Goal: Information Seeking & Learning: Learn about a topic

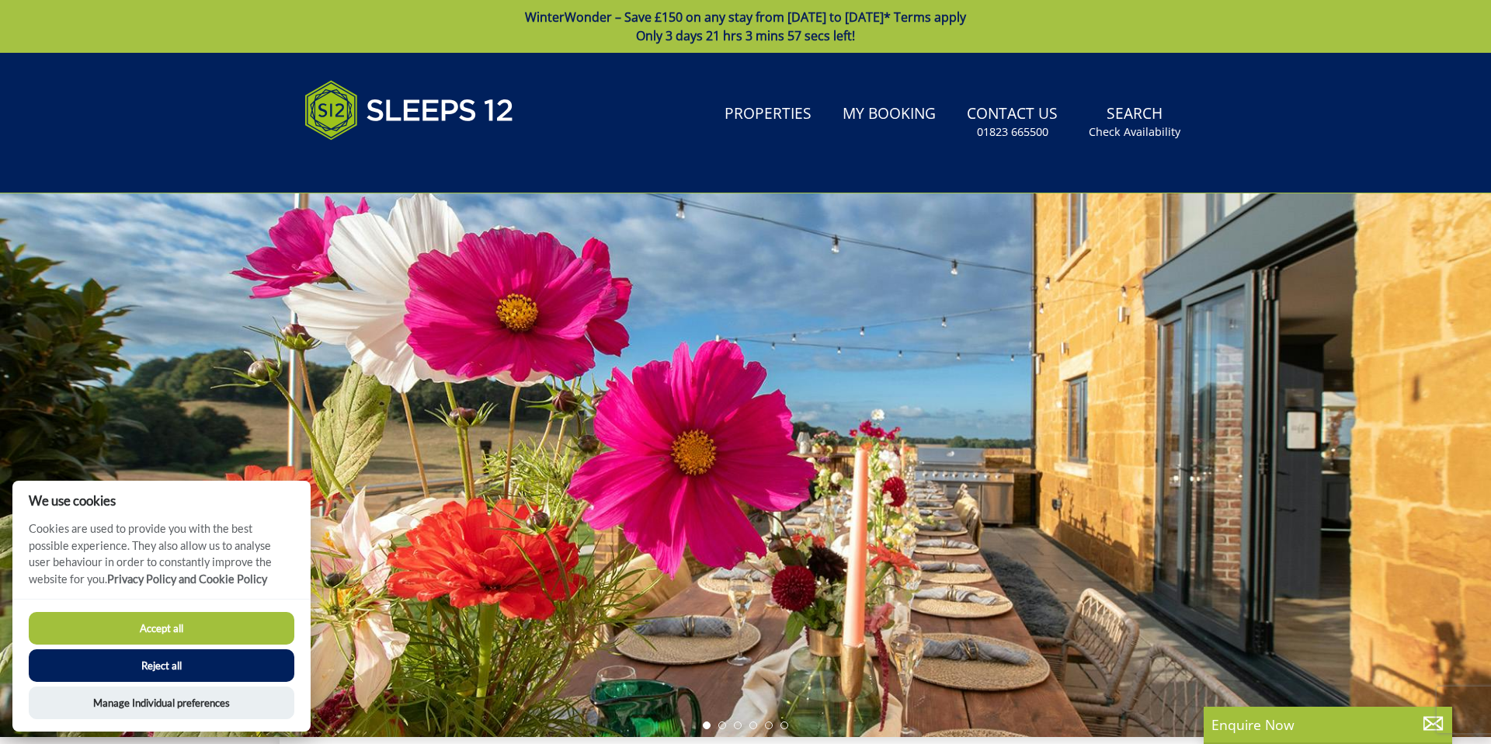
click at [176, 619] on button "Accept all" at bounding box center [162, 628] width 266 height 33
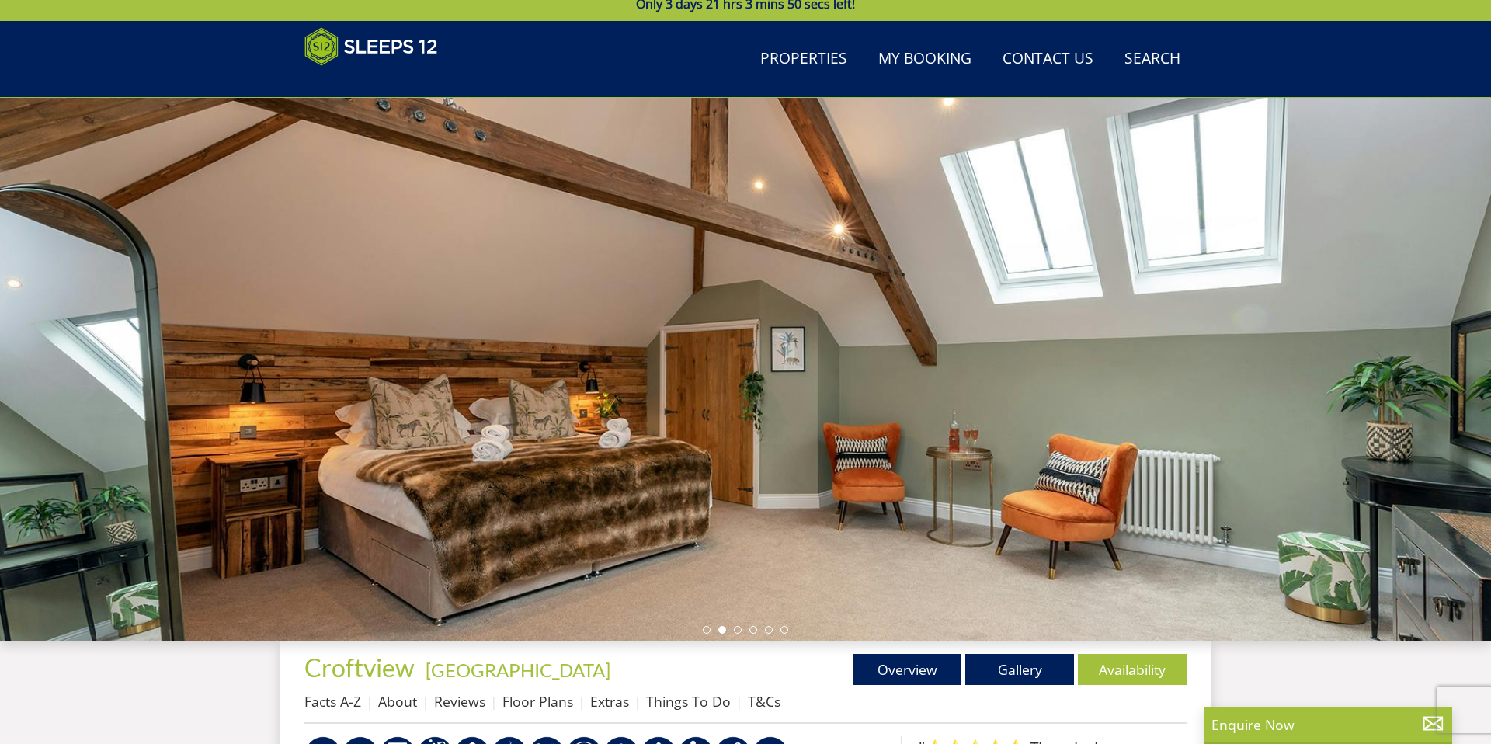
scroll to position [38, 0]
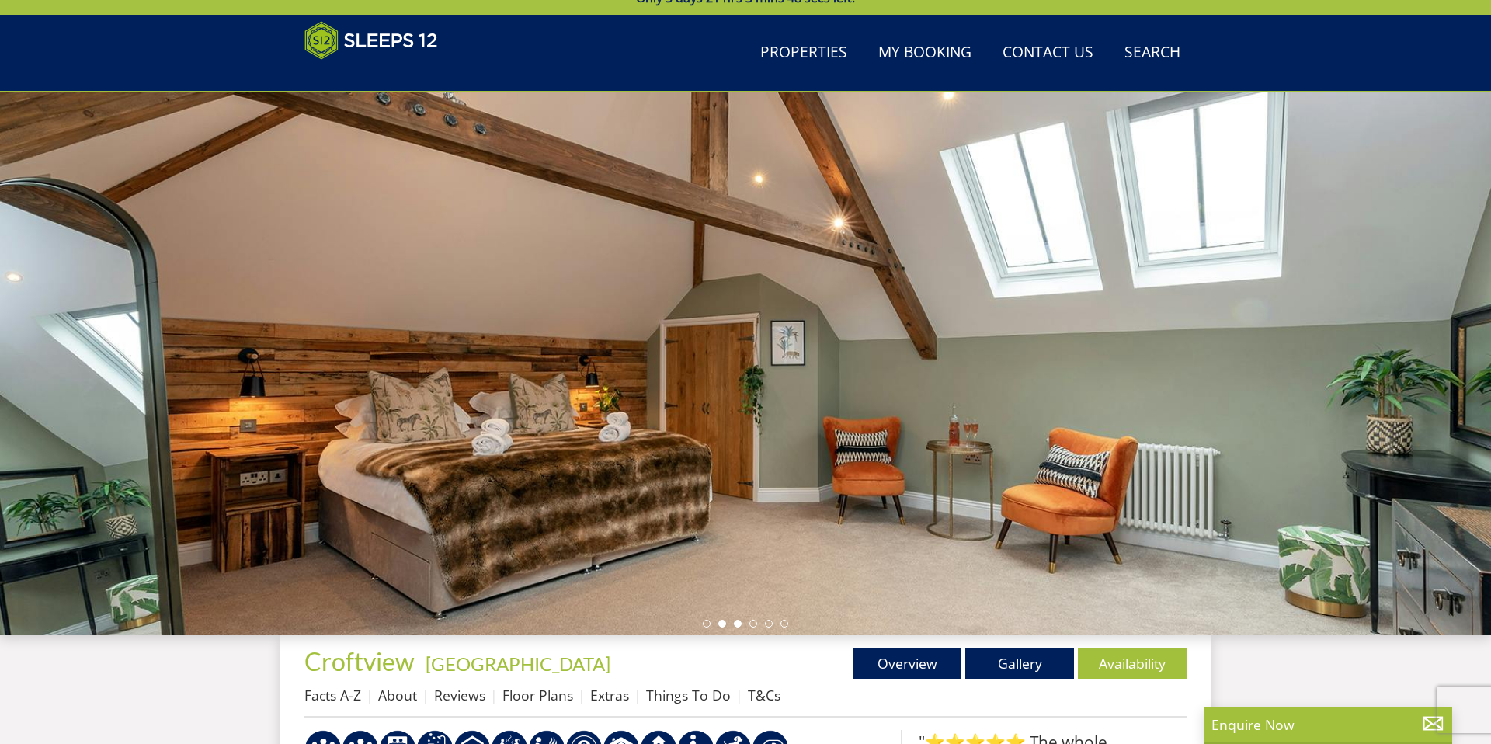
click at [738, 624] on li at bounding box center [738, 624] width 8 height 8
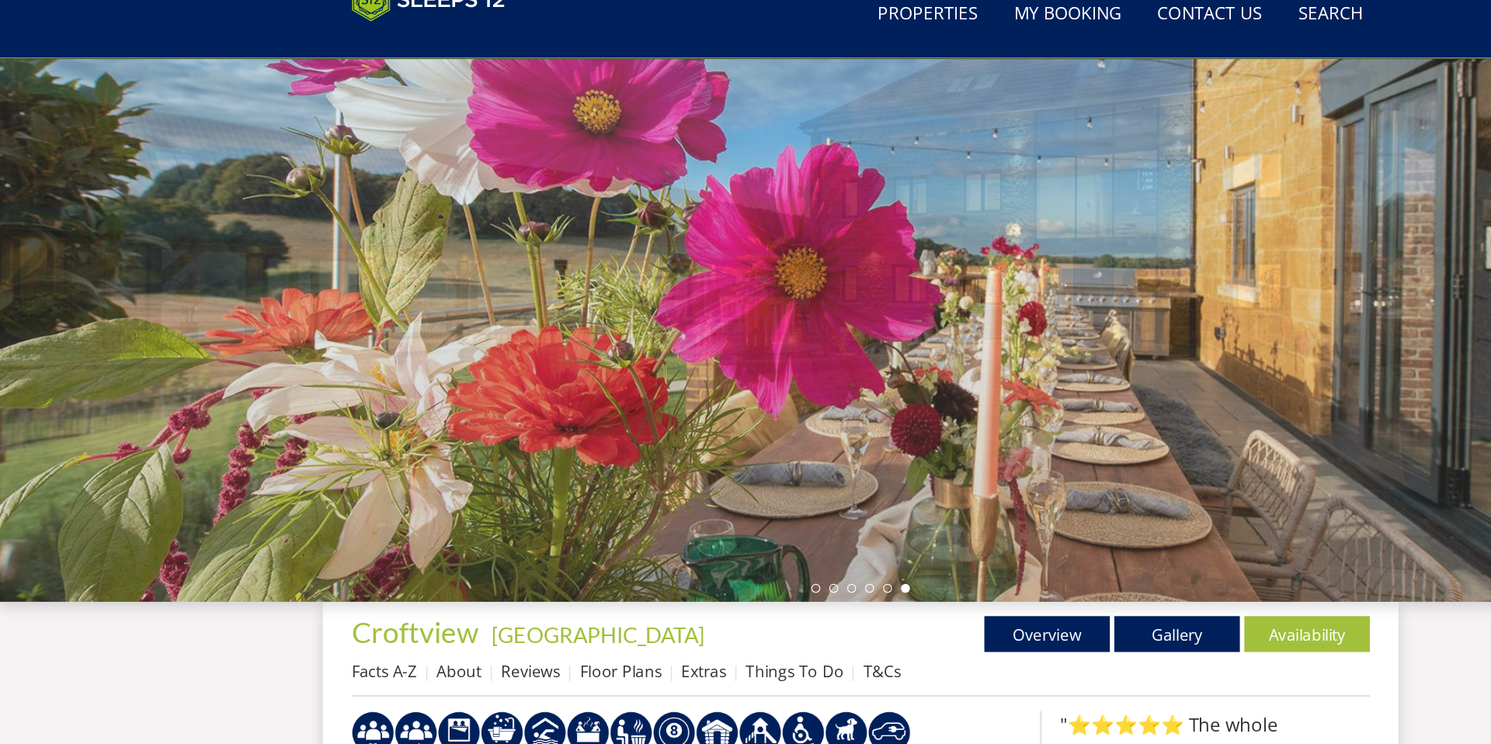
scroll to position [1, 0]
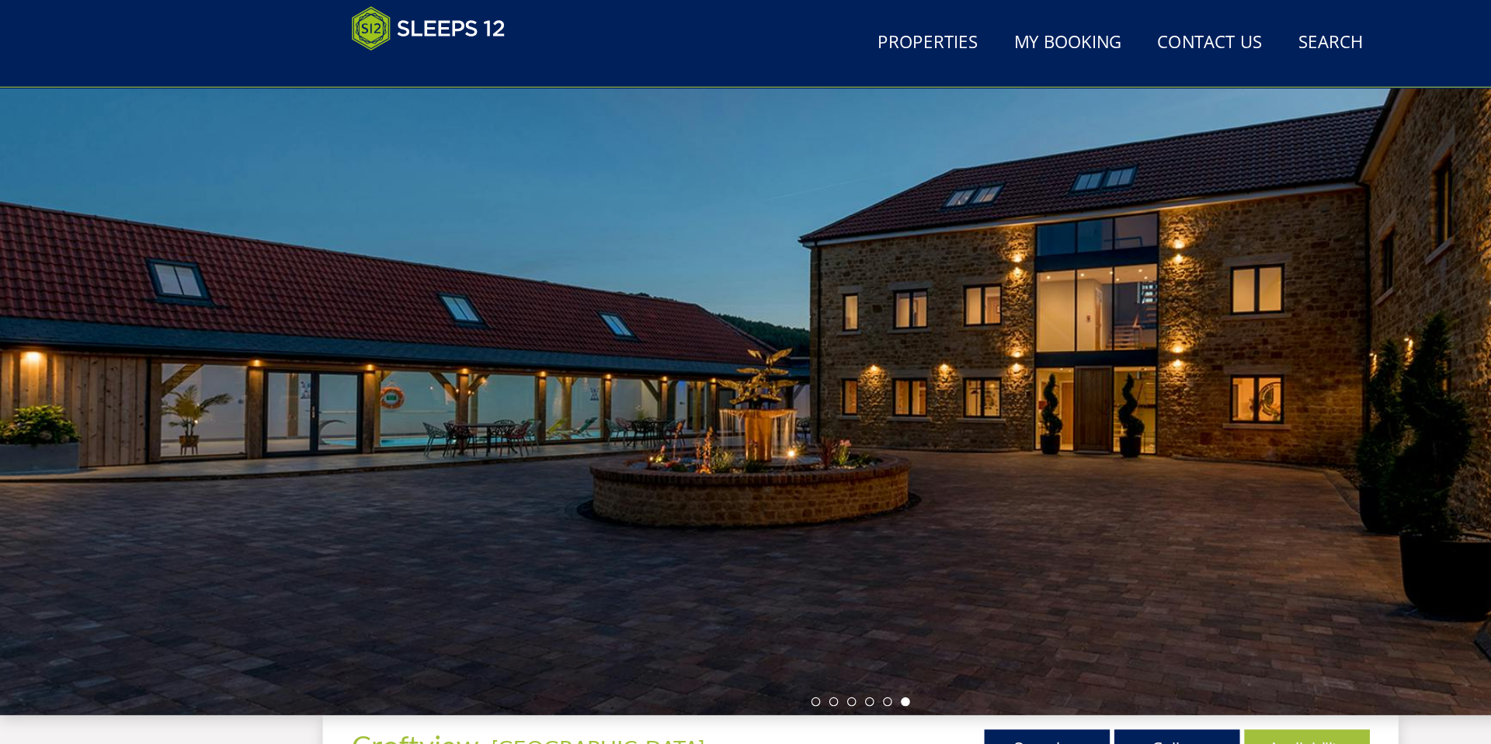
click at [710, 663] on ul at bounding box center [745, 661] width 85 height 8
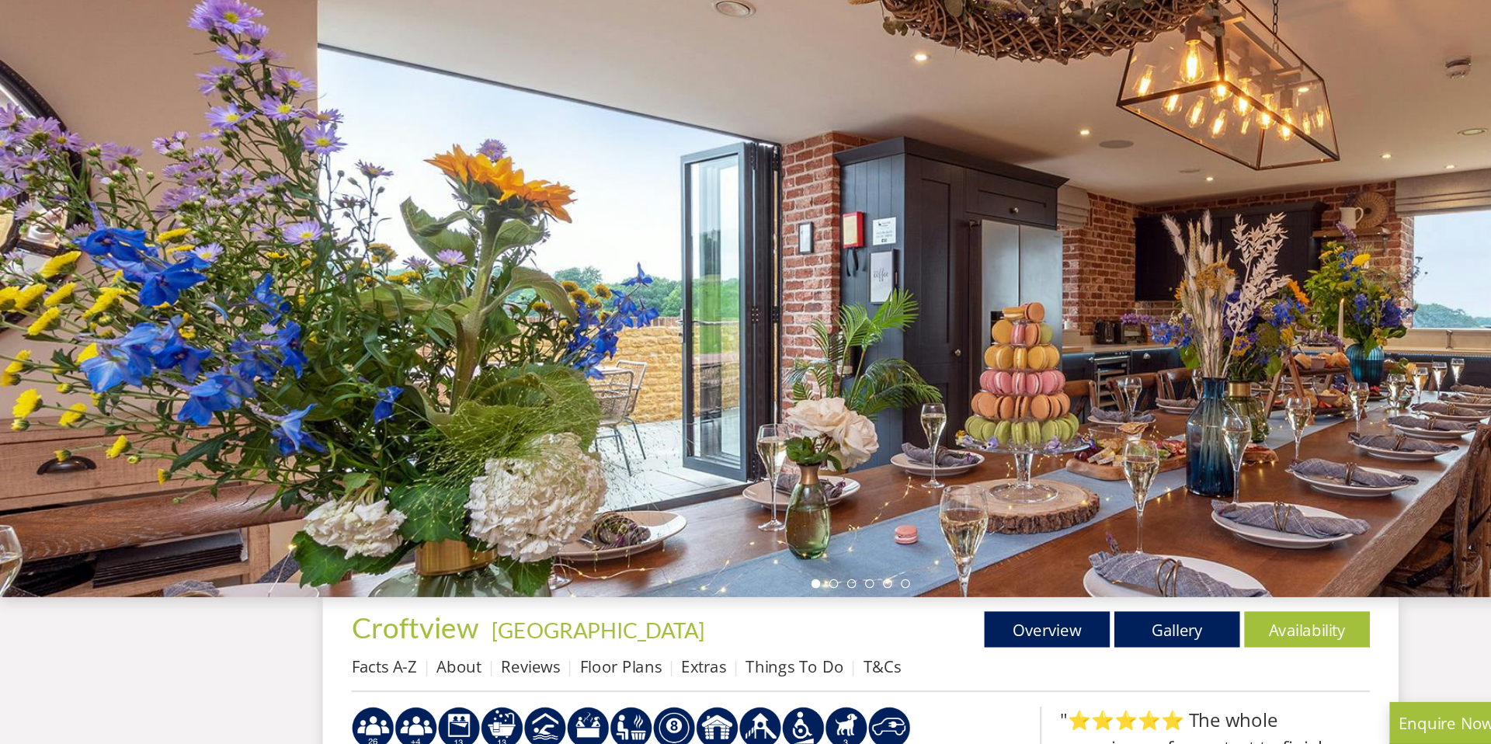
scroll to position [71, 0]
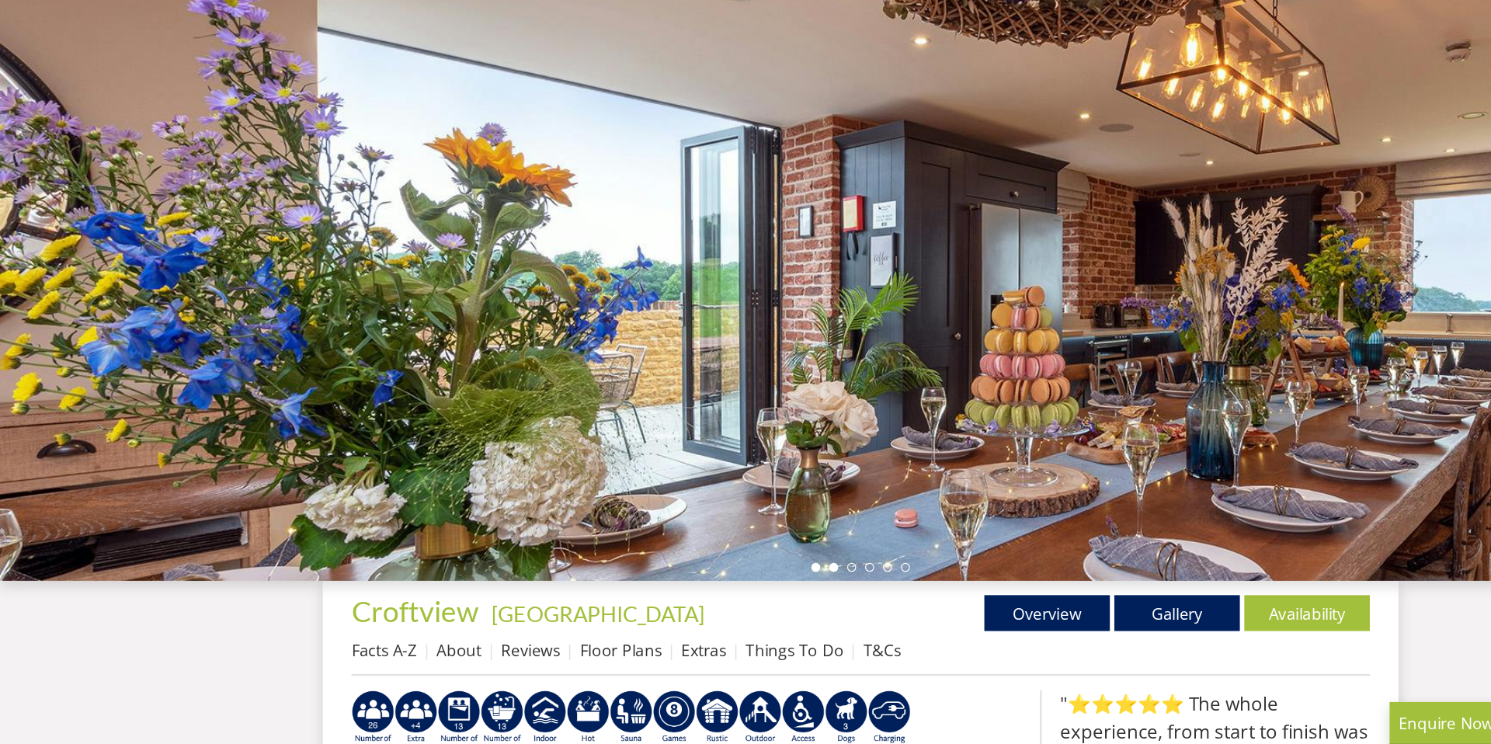
click at [723, 592] on li at bounding box center [722, 590] width 8 height 8
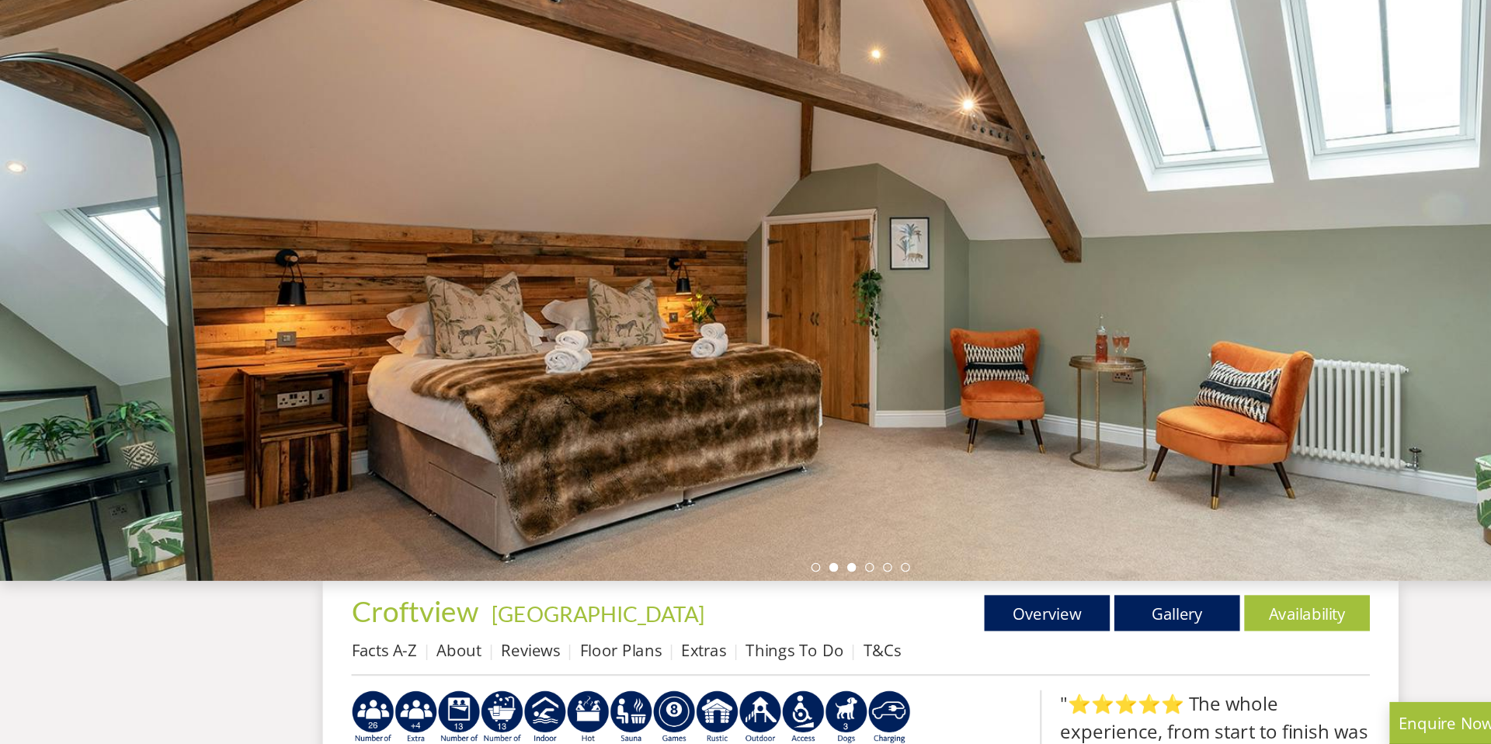
click at [739, 592] on li at bounding box center [738, 590] width 8 height 8
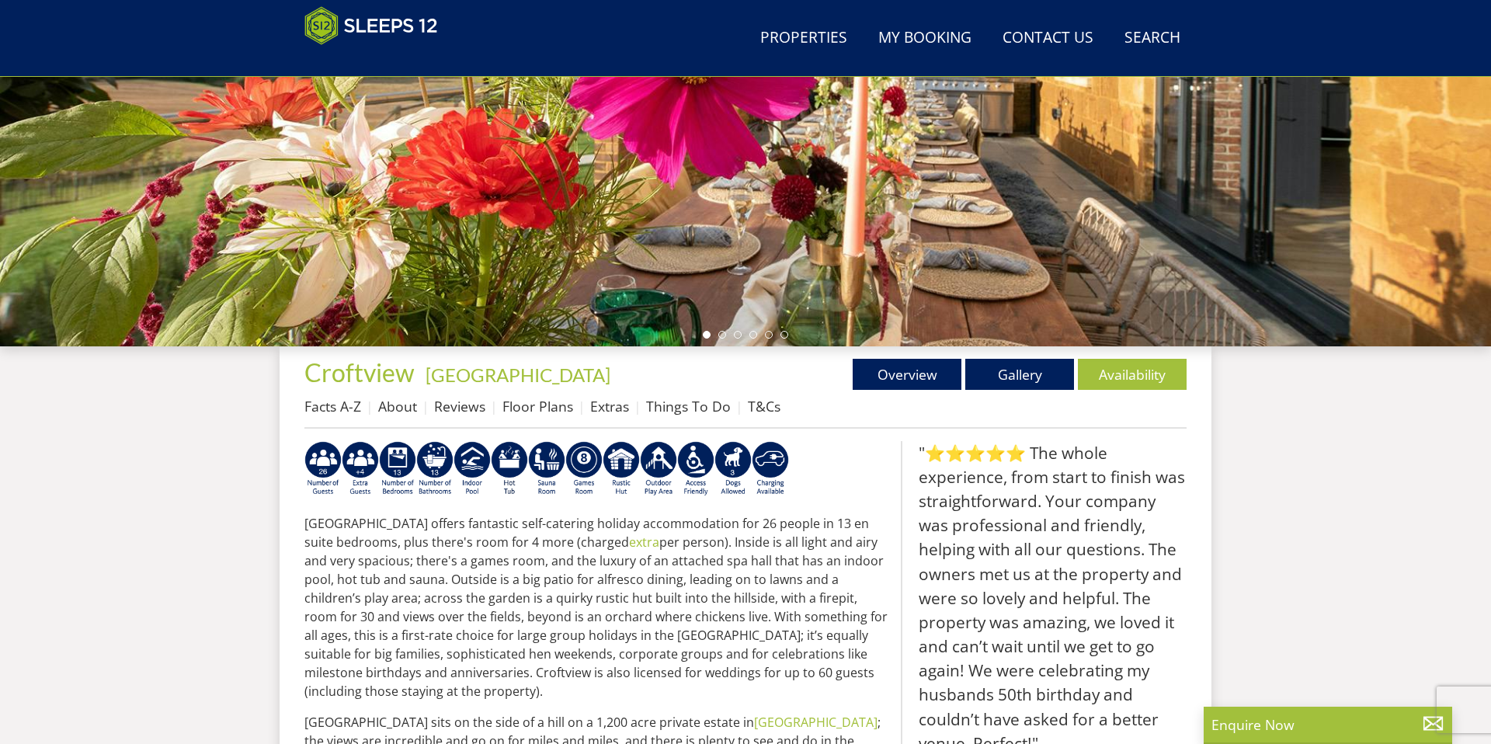
scroll to position [478, 0]
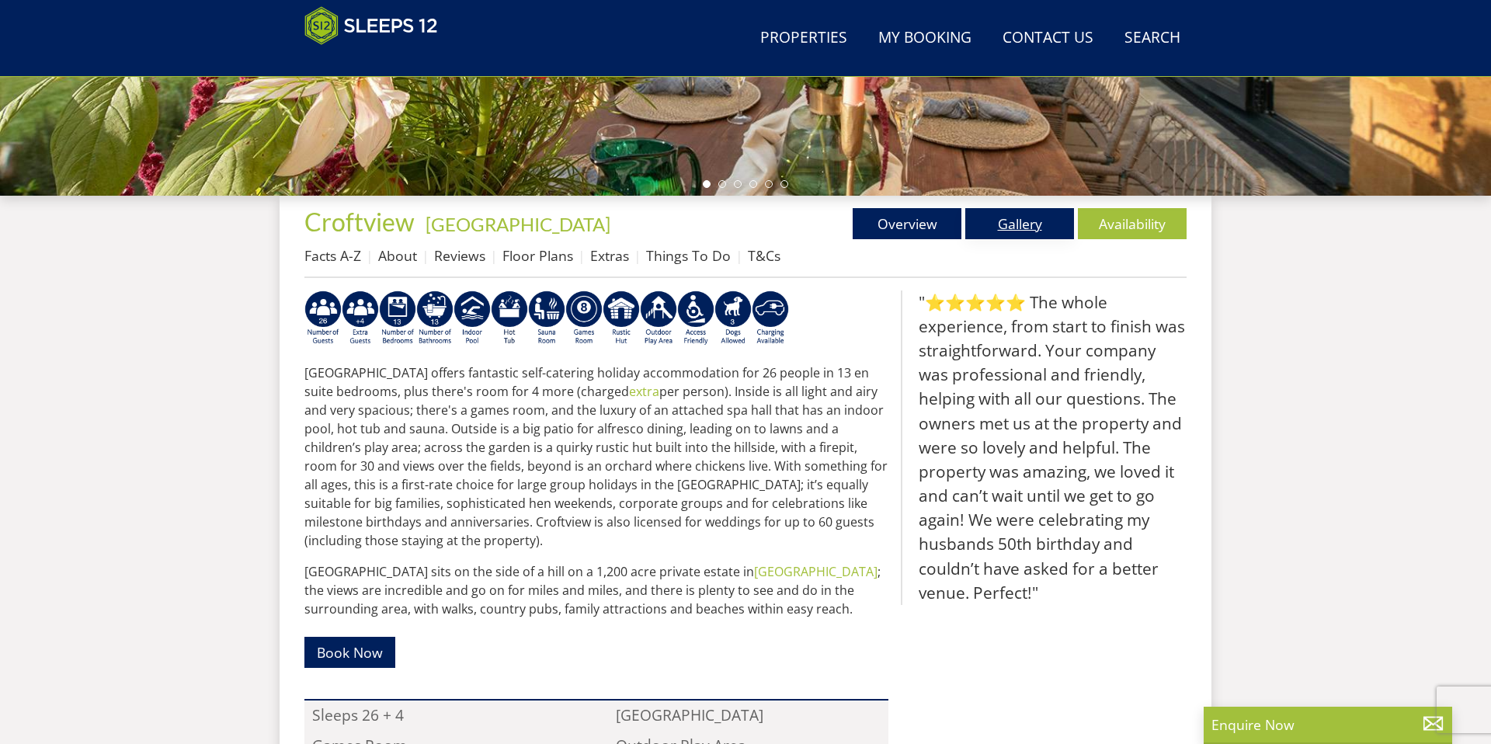
click at [1025, 224] on link "Gallery" at bounding box center [1019, 223] width 109 height 31
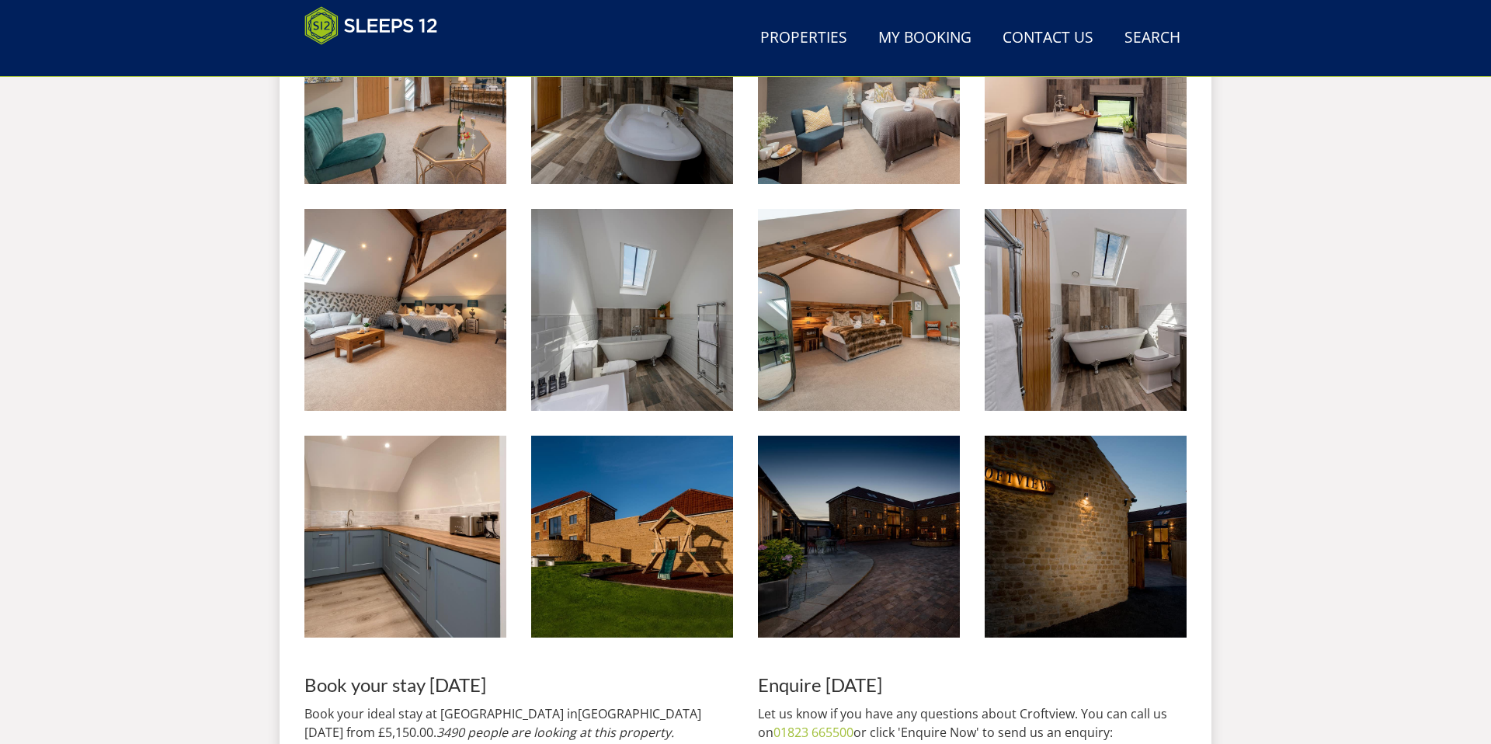
scroll to position [3058, 0]
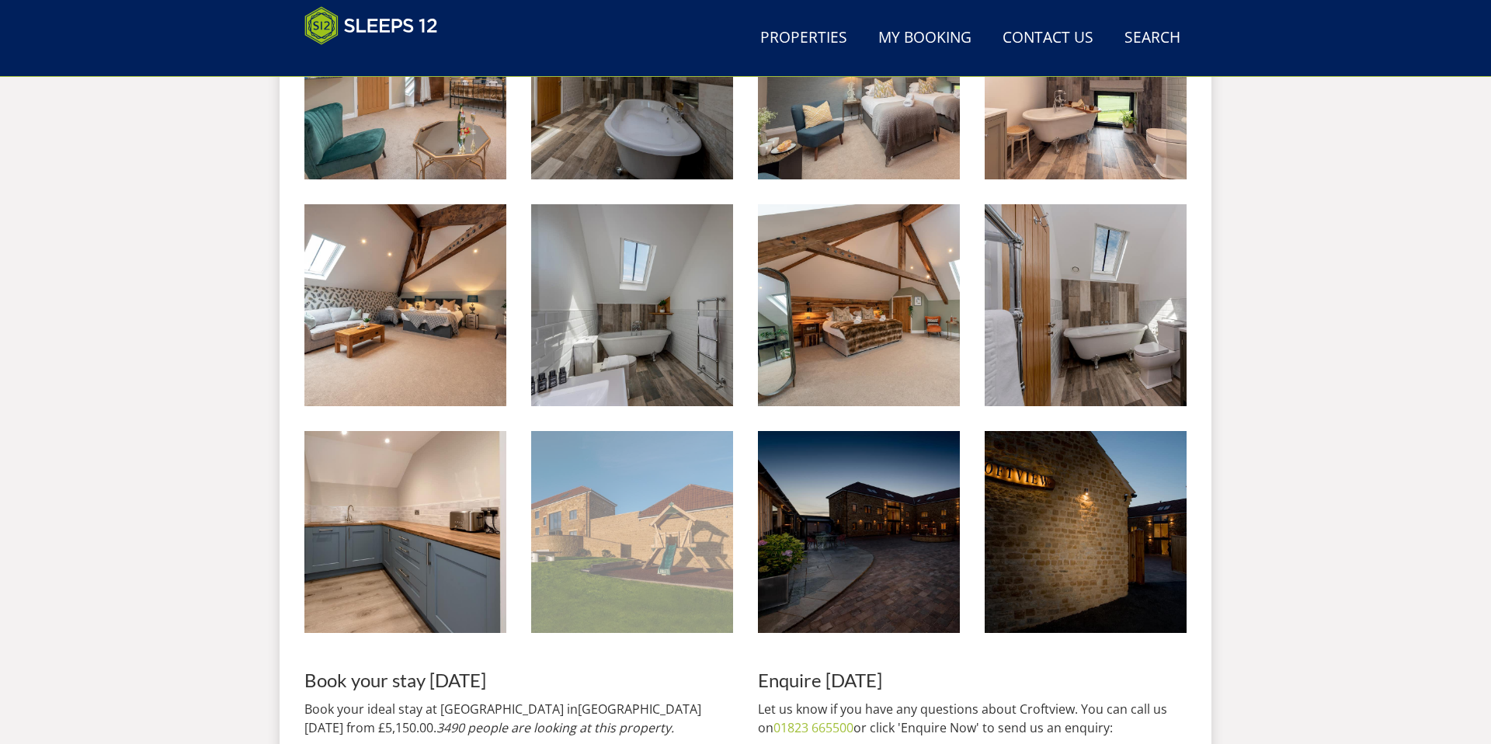
click at [675, 567] on img at bounding box center [632, 532] width 202 height 202
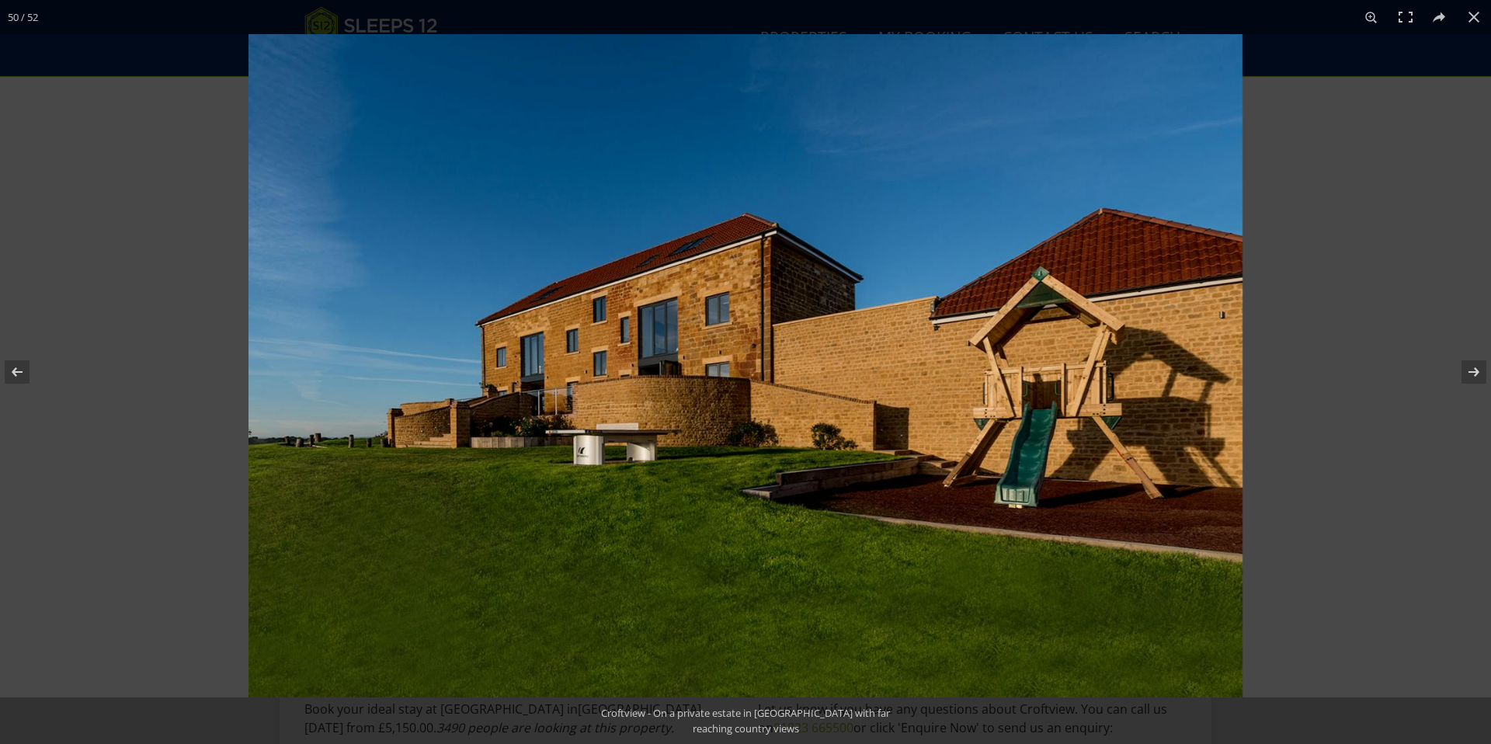
click at [982, 530] on img at bounding box center [745, 365] width 994 height 663
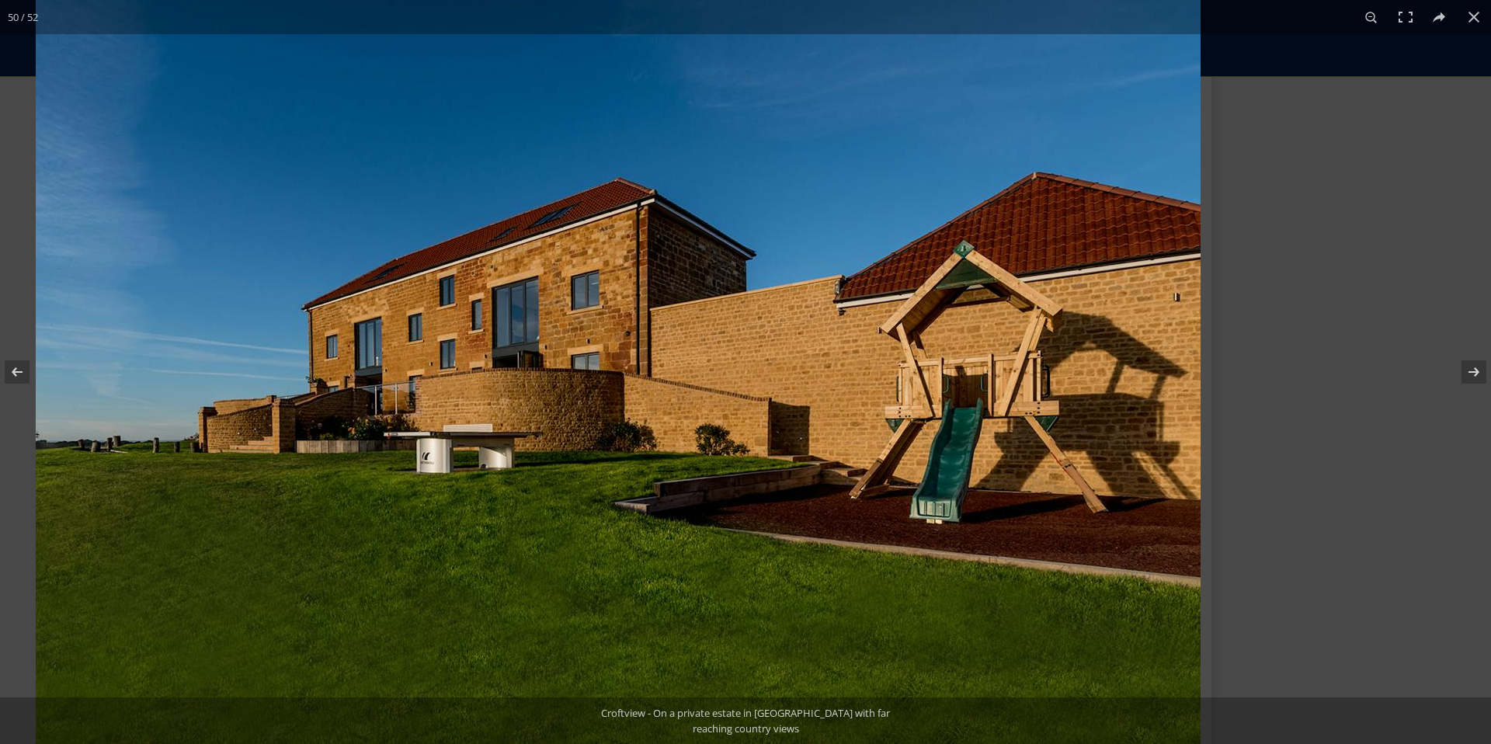
drag, startPoint x: 1019, startPoint y: 515, endPoint x: 626, endPoint y: 531, distance: 393.2
click at [626, 531] on img at bounding box center [618, 356] width 1165 height 777
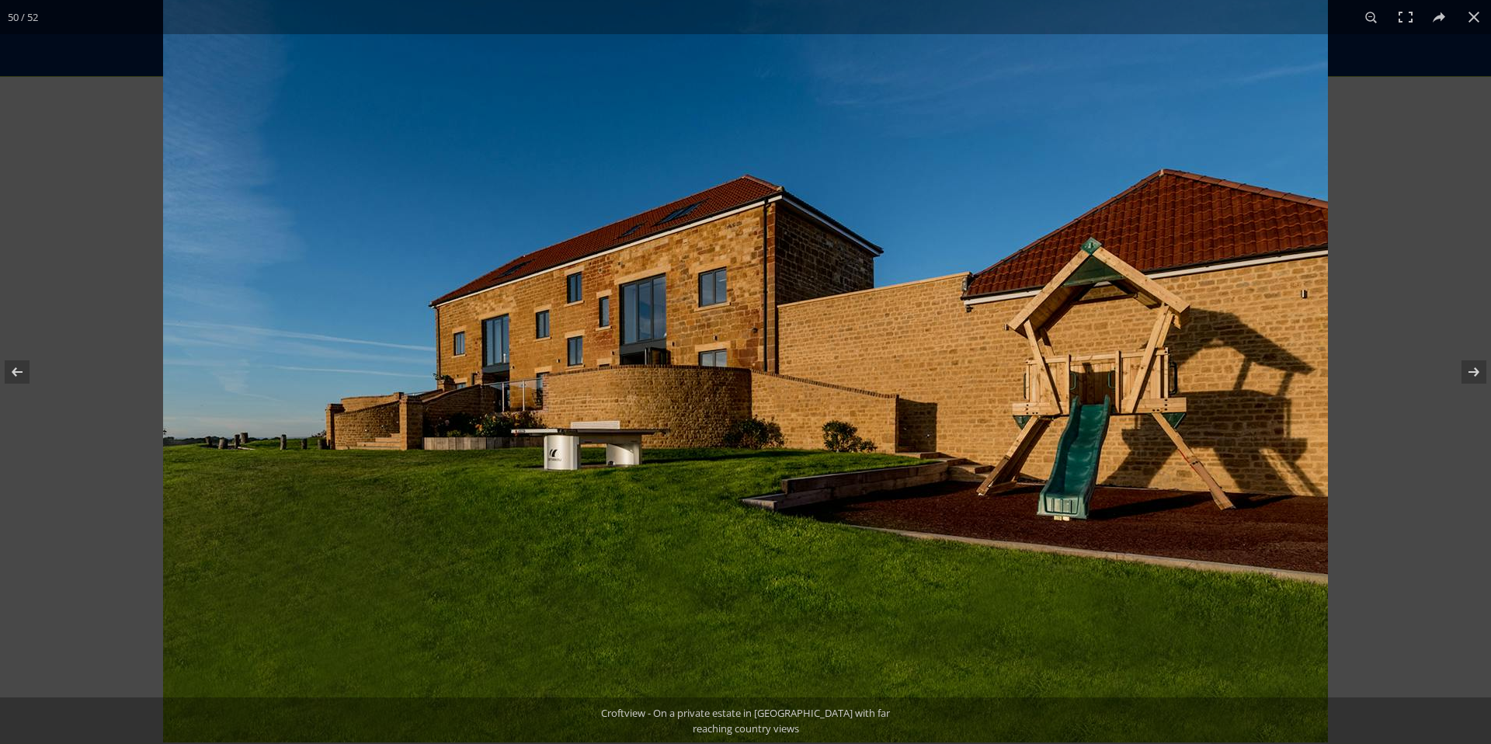
click at [939, 520] on img at bounding box center [745, 353] width 1165 height 777
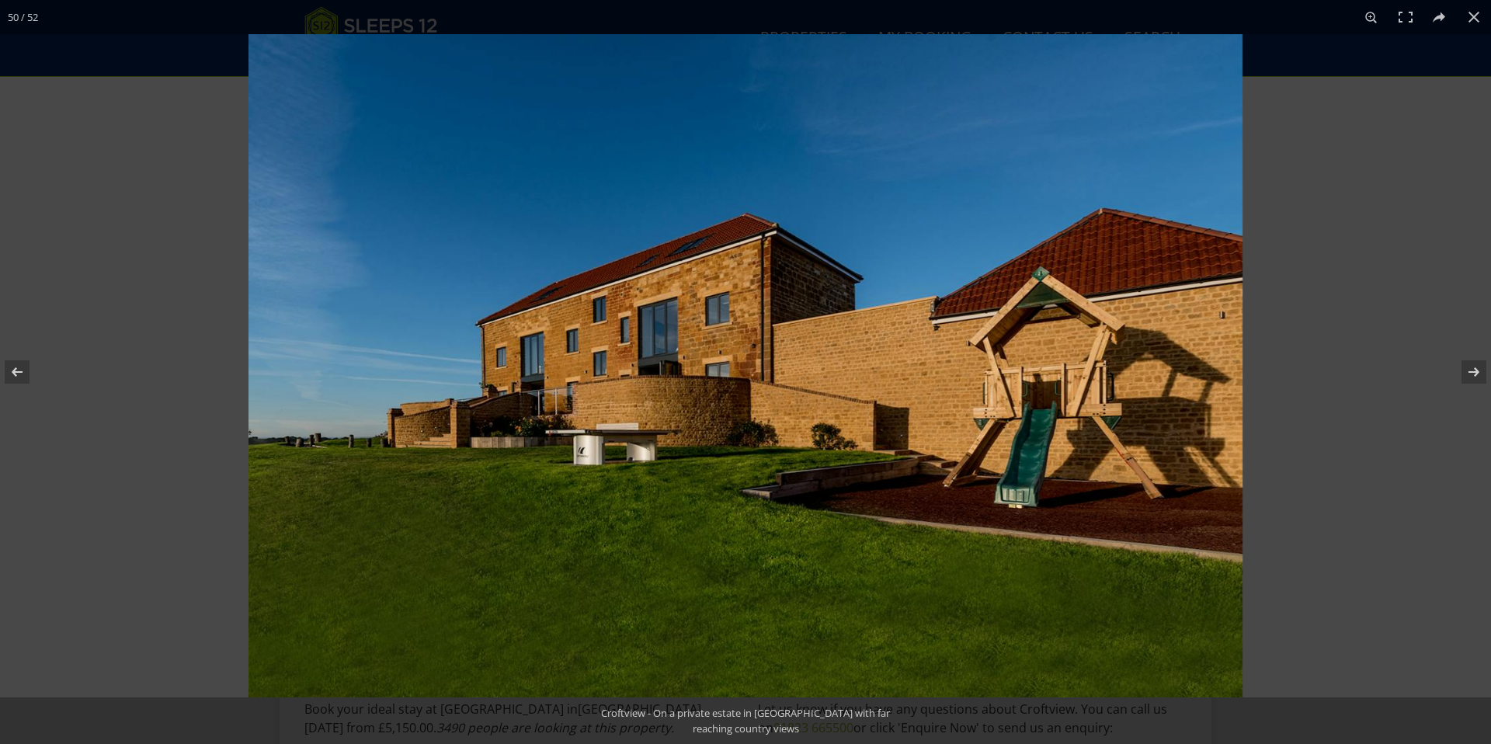
click at [939, 520] on img at bounding box center [745, 365] width 994 height 663
